Goal: Task Accomplishment & Management: Use online tool/utility

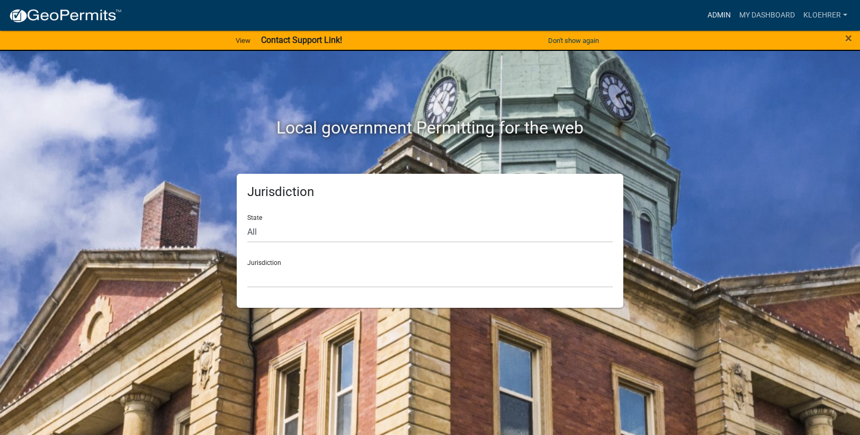
click at [711, 14] on link "Admin" at bounding box center [719, 15] width 32 height 20
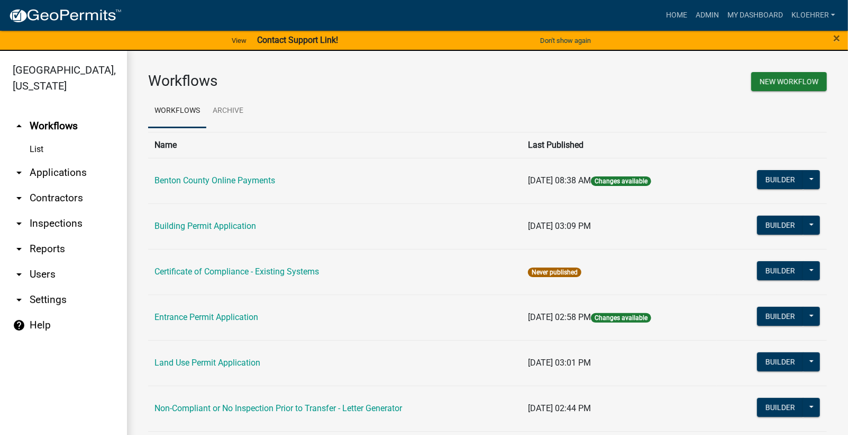
click at [52, 249] on link "arrow_drop_down Reports" at bounding box center [63, 248] width 127 height 25
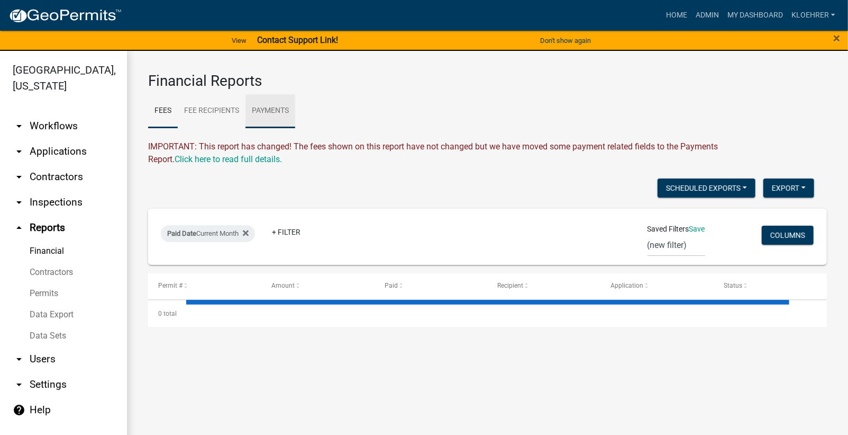
click at [270, 105] on link "Payments" at bounding box center [271, 111] width 50 height 34
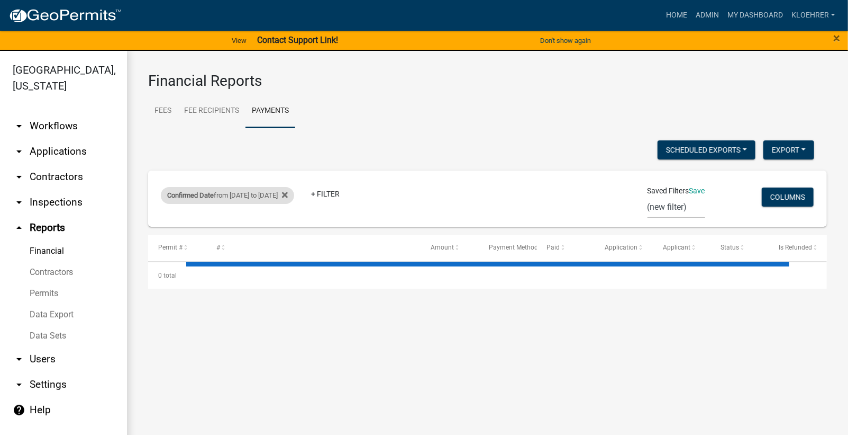
click at [225, 193] on div "Confirmed Date from [DATE] to [DATE]" at bounding box center [227, 195] width 133 height 17
select select "custom"
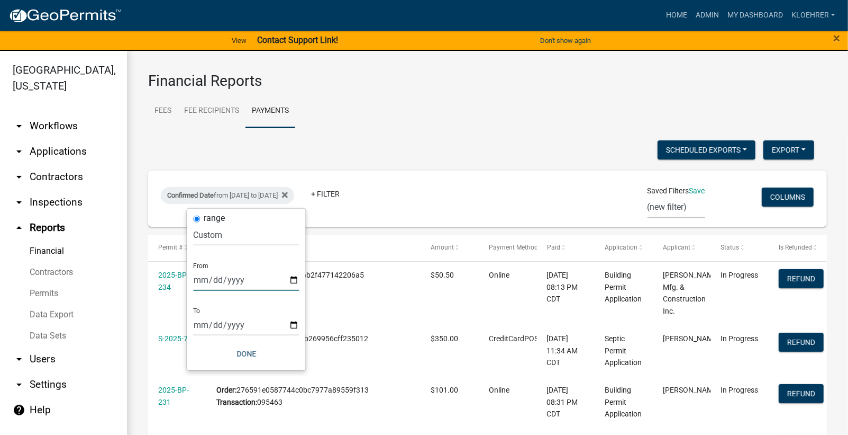
click at [211, 279] on input "[DATE]" at bounding box center [247, 280] width 106 height 22
click at [214, 326] on input "[DATE]" at bounding box center [247, 325] width 106 height 22
type input "[DATE]"
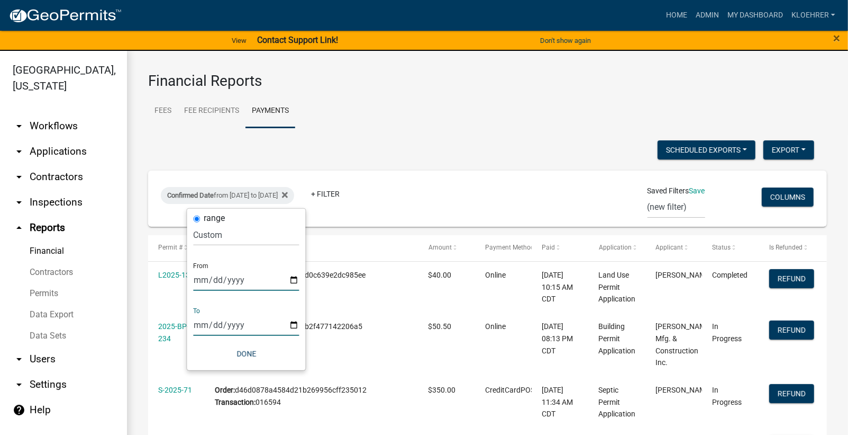
click at [216, 281] on input "[DATE]" at bounding box center [247, 280] width 106 height 22
type input "[DATE]"
click at [247, 347] on button "Done" at bounding box center [247, 353] width 106 height 19
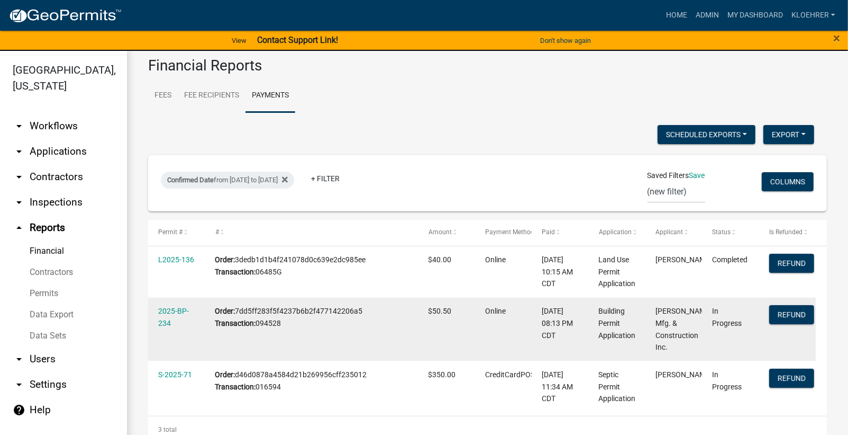
scroll to position [31, 0]
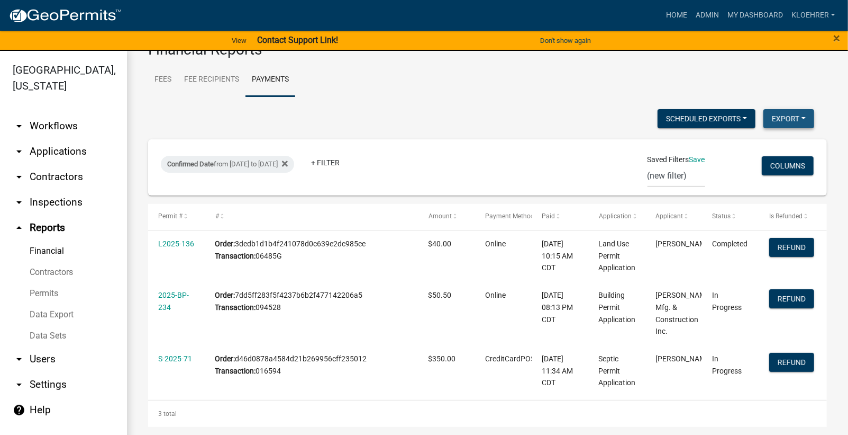
click at [777, 121] on button "Export" at bounding box center [789, 118] width 51 height 19
click at [770, 144] on button "Excel Format (.xlsx)" at bounding box center [764, 145] width 99 height 25
